Goal: Task Accomplishment & Management: Manage account settings

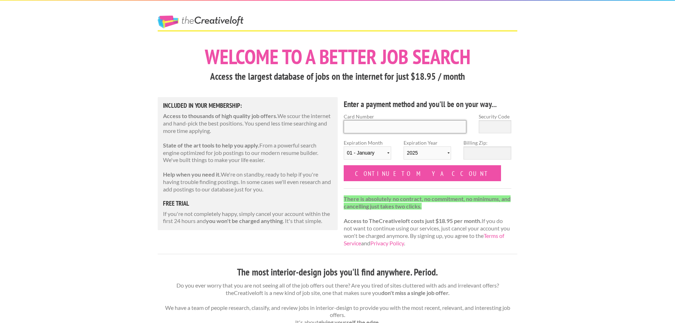
click at [447, 132] on input "Card Number" at bounding box center [405, 126] width 123 height 13
type input "5474 1520 2293 3613"
click at [509, 128] on input "Security Code" at bounding box center [494, 126] width 33 height 13
type input "153"
click at [362, 151] on select "01 - January 02 - February 03 - March 04 - April 05 - May 06 - June 07 - July 0…" at bounding box center [367, 152] width 47 height 13
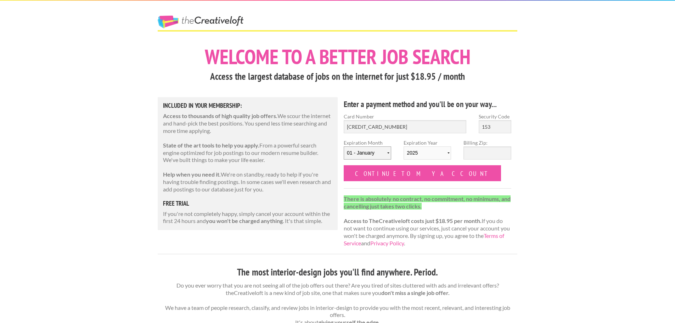
select select "02"
click at [344, 146] on select "01 - January 02 - February 03 - March 04 - April 05 - May 06 - June 07 - July 0…" at bounding box center [367, 152] width 47 height 13
click at [415, 151] on select "2025 2026 2027 2028 2029 2030 2031 2032 2033 2034" at bounding box center [426, 152] width 47 height 13
select select "2030"
click at [403, 146] on select "2025 2026 2027 2028 2029 2030 2031 2032 2033 2034" at bounding box center [426, 152] width 47 height 13
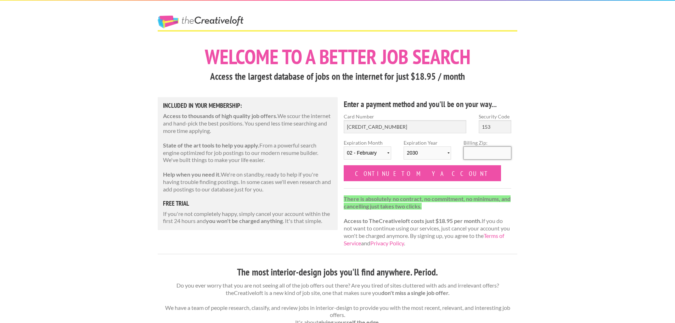
click at [485, 148] on input "Billing Zip:" at bounding box center [486, 152] width 47 height 13
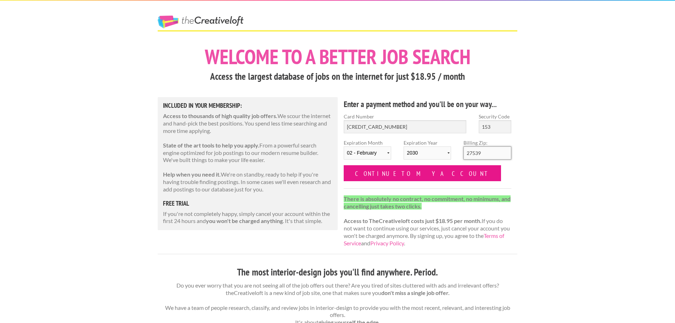
type input "27539"
click at [388, 172] on input "Continue to my account" at bounding box center [422, 173] width 157 height 16
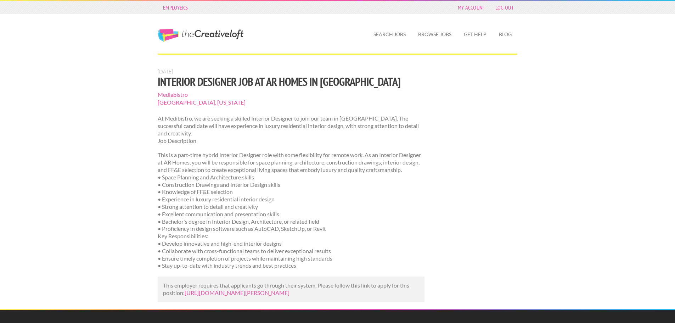
scroll to position [35, 0]
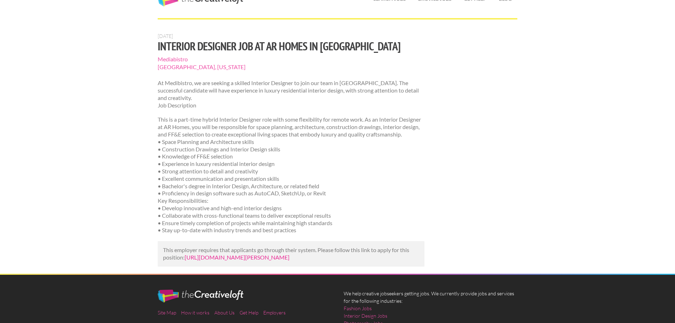
click at [289, 260] on link "https://us.bebee.com/job/6977093462d45822b09ef3c05ec11132?utm_campaign=google_j…" at bounding box center [237, 257] width 105 height 7
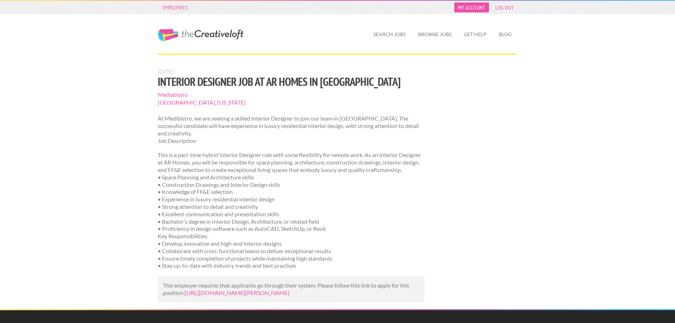
click at [468, 8] on link "My Account" at bounding box center [471, 7] width 35 height 10
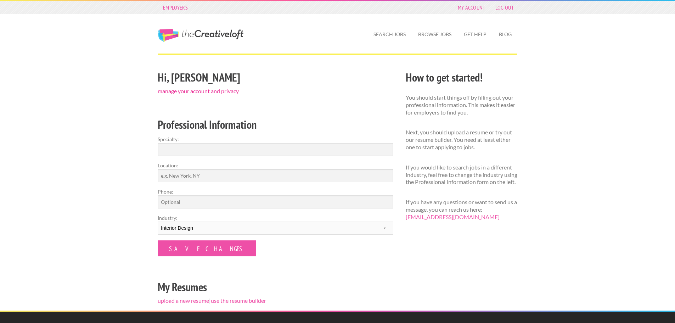
click at [226, 91] on link "manage your account and privacy" at bounding box center [198, 90] width 81 height 7
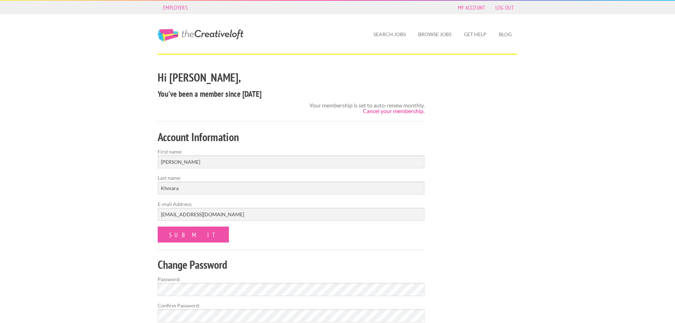
click at [387, 110] on link "Cancel your membership." at bounding box center [394, 110] width 62 height 7
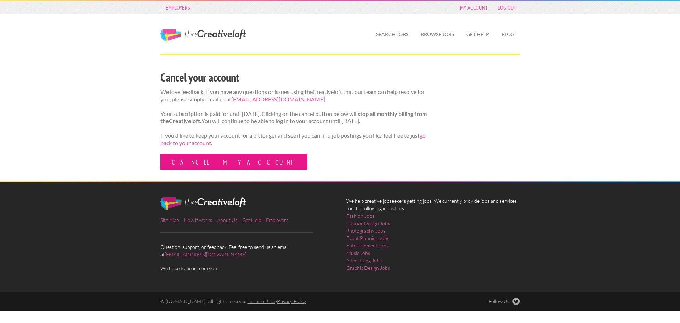
click at [219, 164] on link "Cancel my account" at bounding box center [233, 162] width 147 height 16
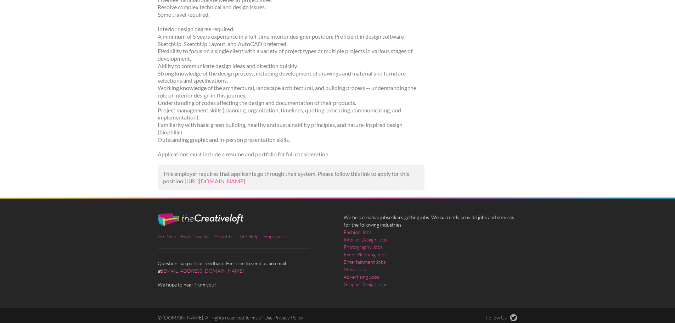
scroll to position [307, 0]
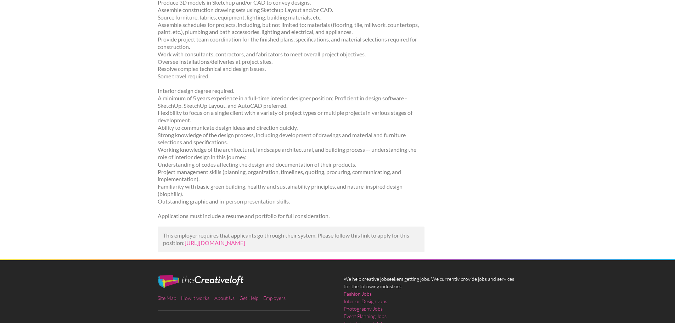
scroll to position [307, 0]
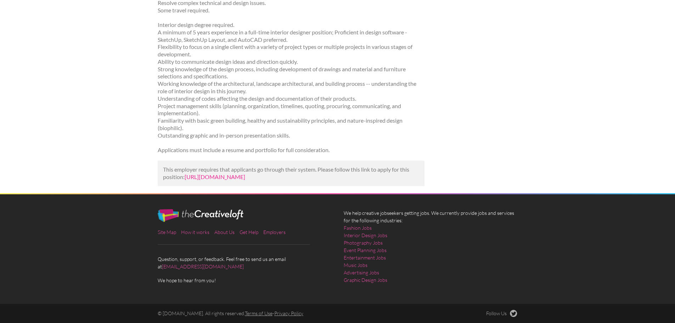
click at [200, 173] on link "[URL][DOMAIN_NAME]" at bounding box center [215, 176] width 61 height 7
